Goal: Find specific page/section: Find specific page/section

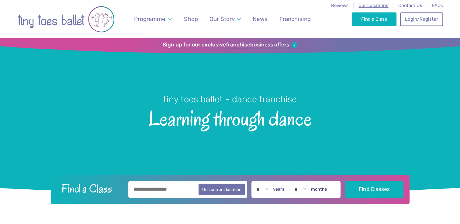
click at [374, 5] on span "Our Locations" at bounding box center [373, 5] width 30 height 5
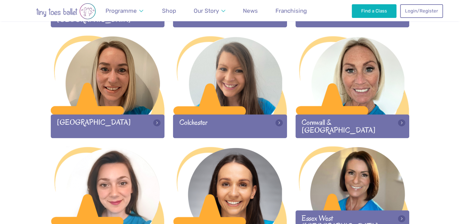
scroll to position [297, 0]
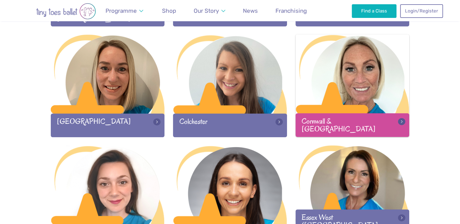
click at [375, 95] on div at bounding box center [352, 74] width 114 height 80
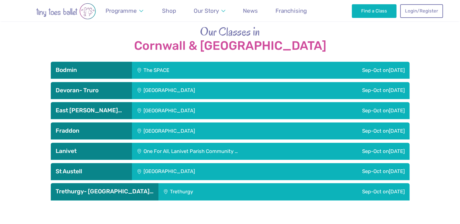
scroll to position [838, 0]
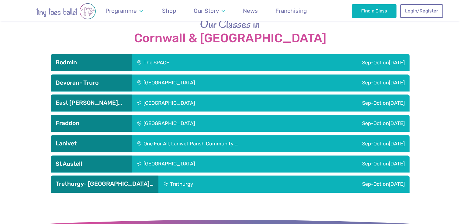
click at [162, 156] on div "St Austell Leisure Centre" at bounding box center [210, 164] width 157 height 17
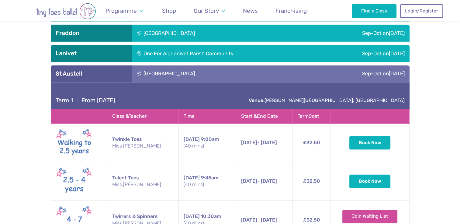
scroll to position [915, 0]
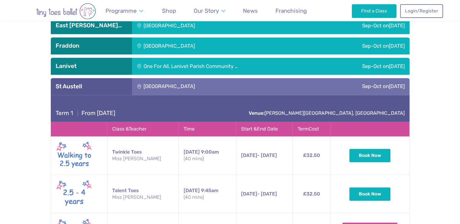
click at [245, 85] on div "St Austell Leisure Centre" at bounding box center [210, 86] width 157 height 17
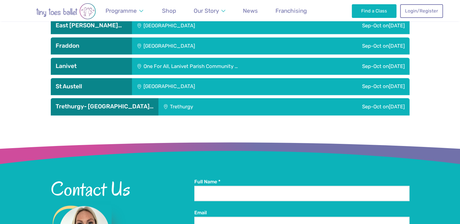
click at [266, 103] on div "Sep-Oct on Thursday" at bounding box center [337, 106] width 142 height 17
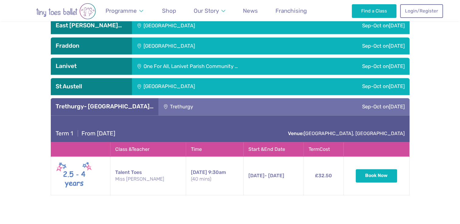
click at [281, 101] on div "Sep-Oct on Thursday" at bounding box center [337, 106] width 142 height 17
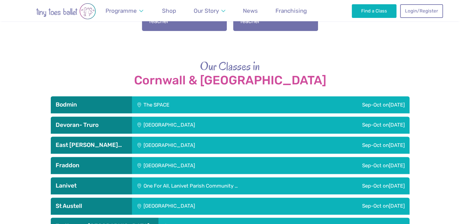
scroll to position [789, 0]
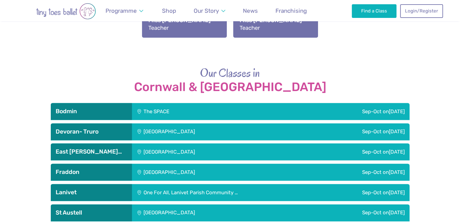
click at [256, 103] on div "Sep-Oct on Friday" at bounding box center [332, 111] width 153 height 17
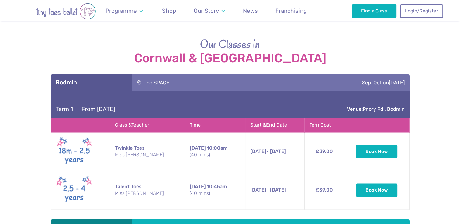
scroll to position [818, 0]
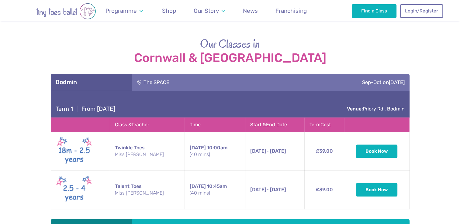
click at [241, 79] on div "The SPACE" at bounding box center [194, 82] width 124 height 17
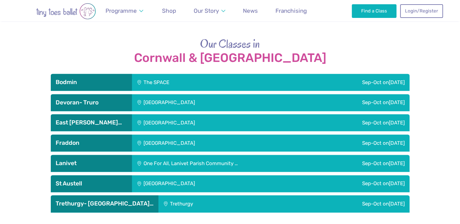
click at [254, 101] on div "Devoran Village Hall" at bounding box center [210, 102] width 157 height 17
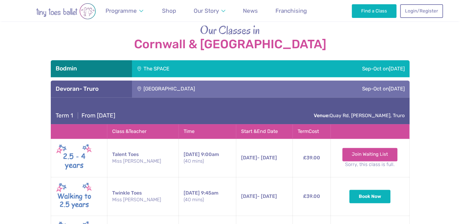
scroll to position [830, 0]
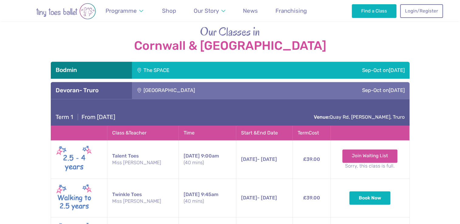
click at [255, 86] on div "Devoran Village Hall" at bounding box center [210, 90] width 157 height 17
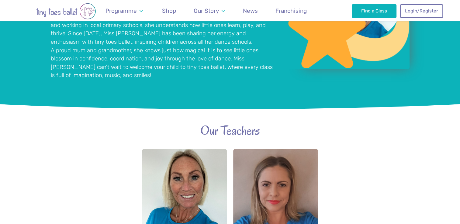
scroll to position [0, 0]
